Goal: Transaction & Acquisition: Purchase product/service

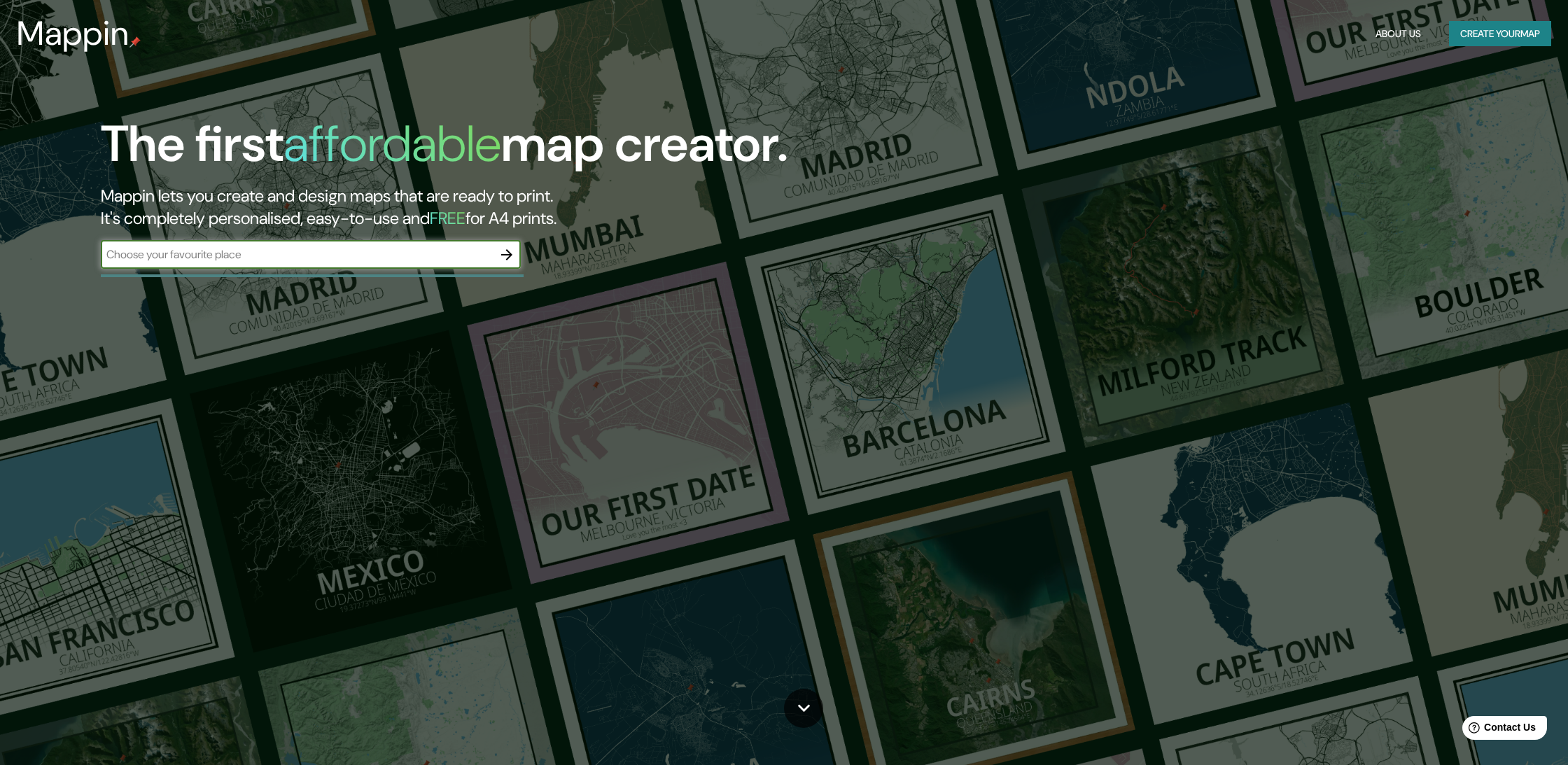
click at [475, 261] on input "text" at bounding box center [296, 254] width 392 height 16
type input "Cdmx"
click at [519, 255] on button "button" at bounding box center [506, 254] width 28 height 28
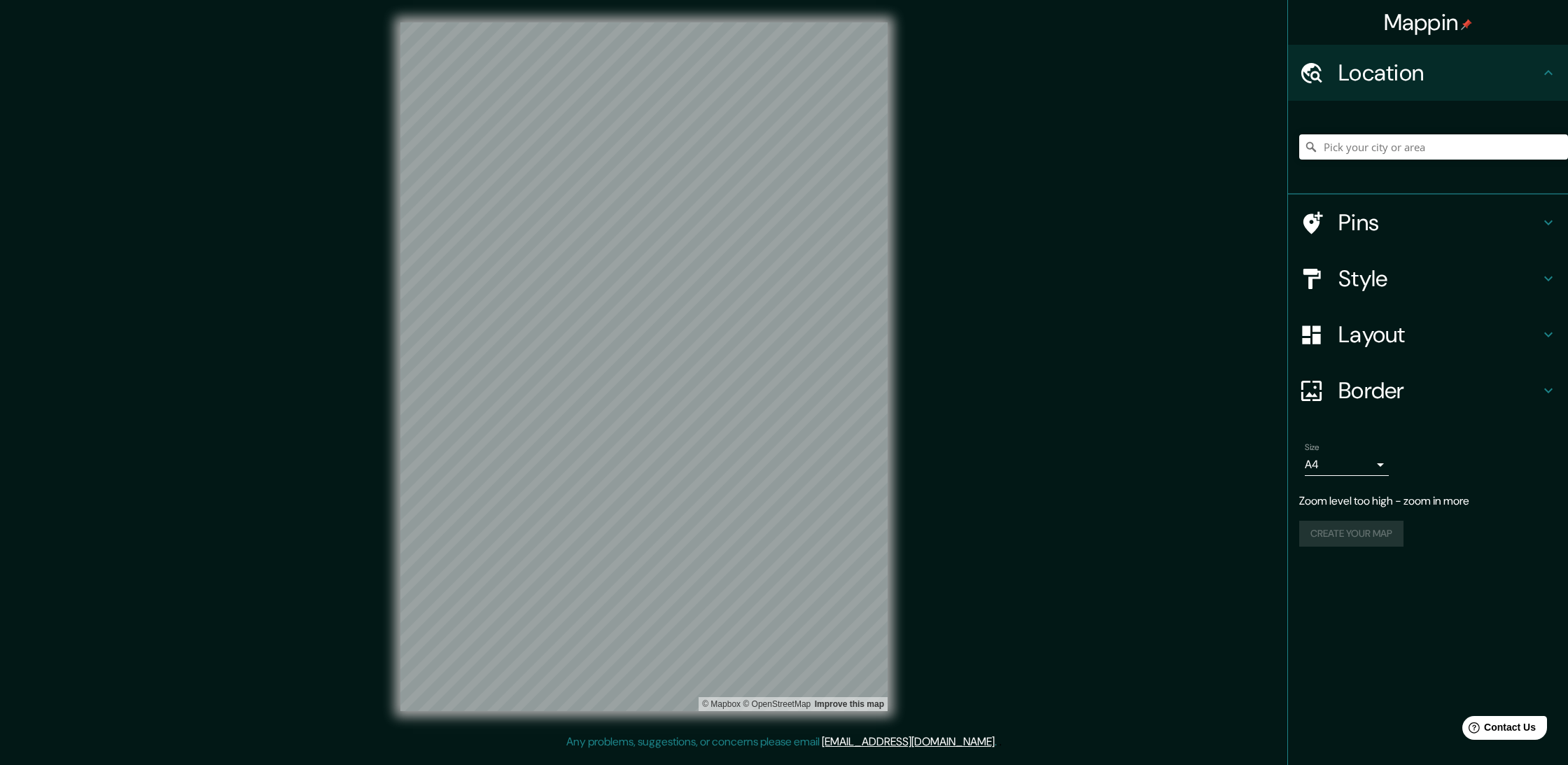
click at [916, 315] on div "Mappin Location Pins Style Layout Border Choose a border. Hint : you can make l…" at bounding box center [784, 378] width 1568 height 756
click at [1376, 462] on body "Mappin Location Pins Style Layout Border Choose a border. Hint : you can make l…" at bounding box center [784, 382] width 1568 height 765
click at [1416, 472] on div at bounding box center [784, 382] width 1568 height 765
click at [1543, 338] on icon at bounding box center [1547, 334] width 17 height 17
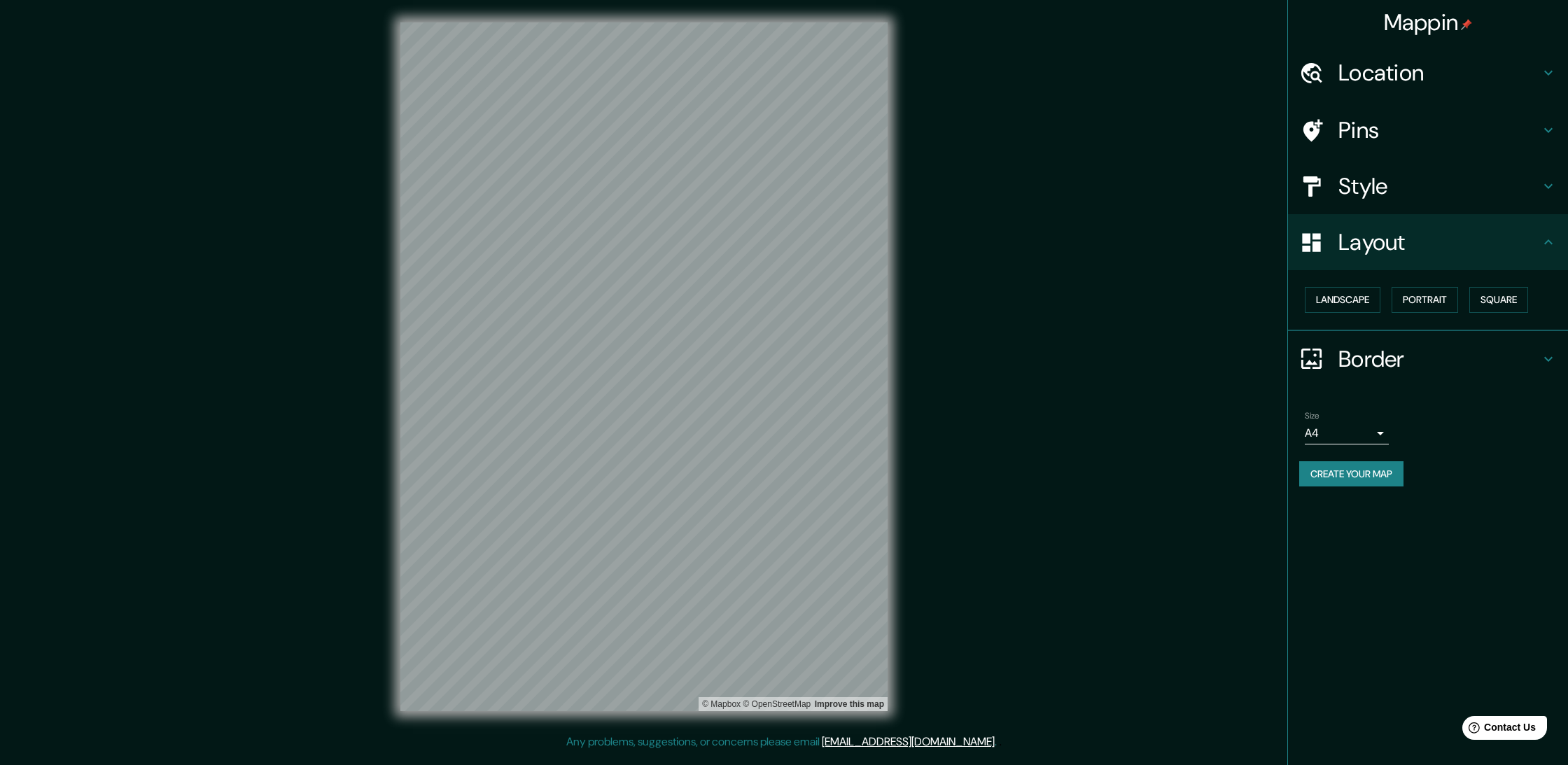
click at [1087, 282] on div "Mappin Location Pins Style Layout Landscape Portrait Square Border Choose a bor…" at bounding box center [784, 378] width 1568 height 756
